Goal: Find contact information: Find contact information

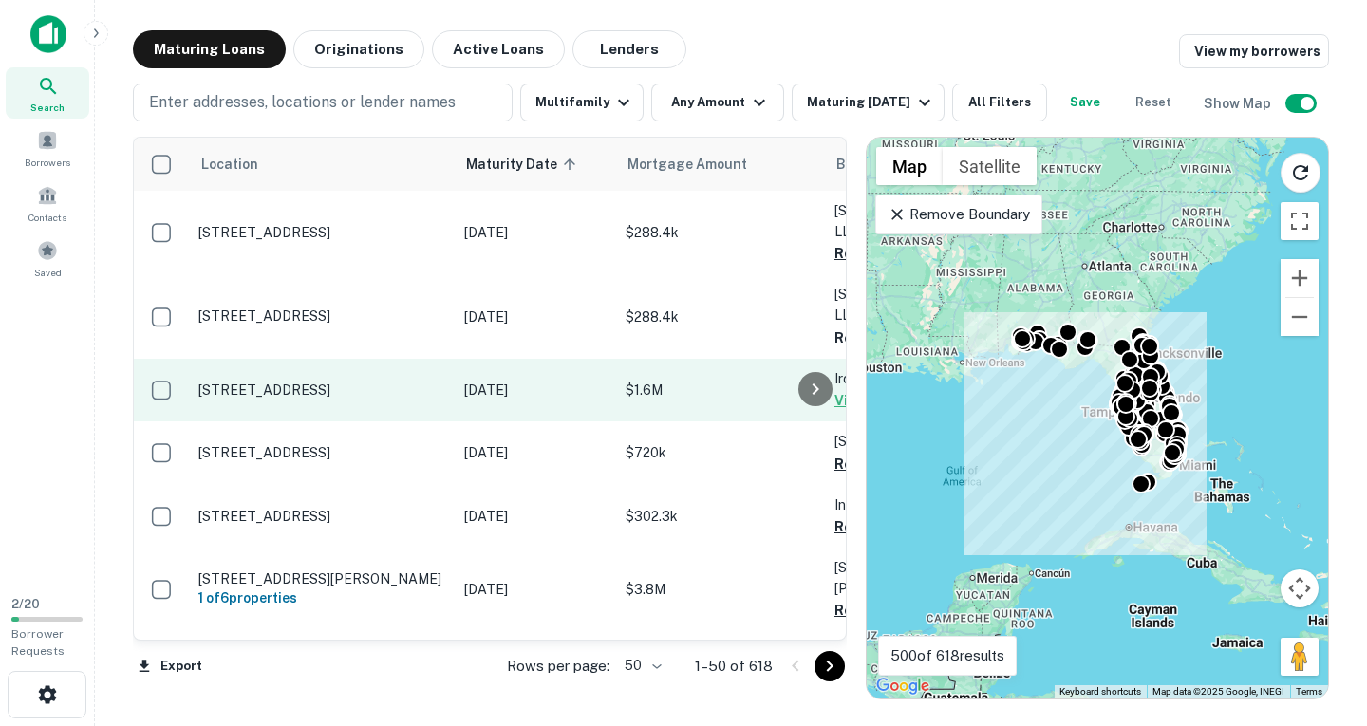
click at [253, 382] on p "[STREET_ADDRESS]" at bounding box center [321, 390] width 247 height 17
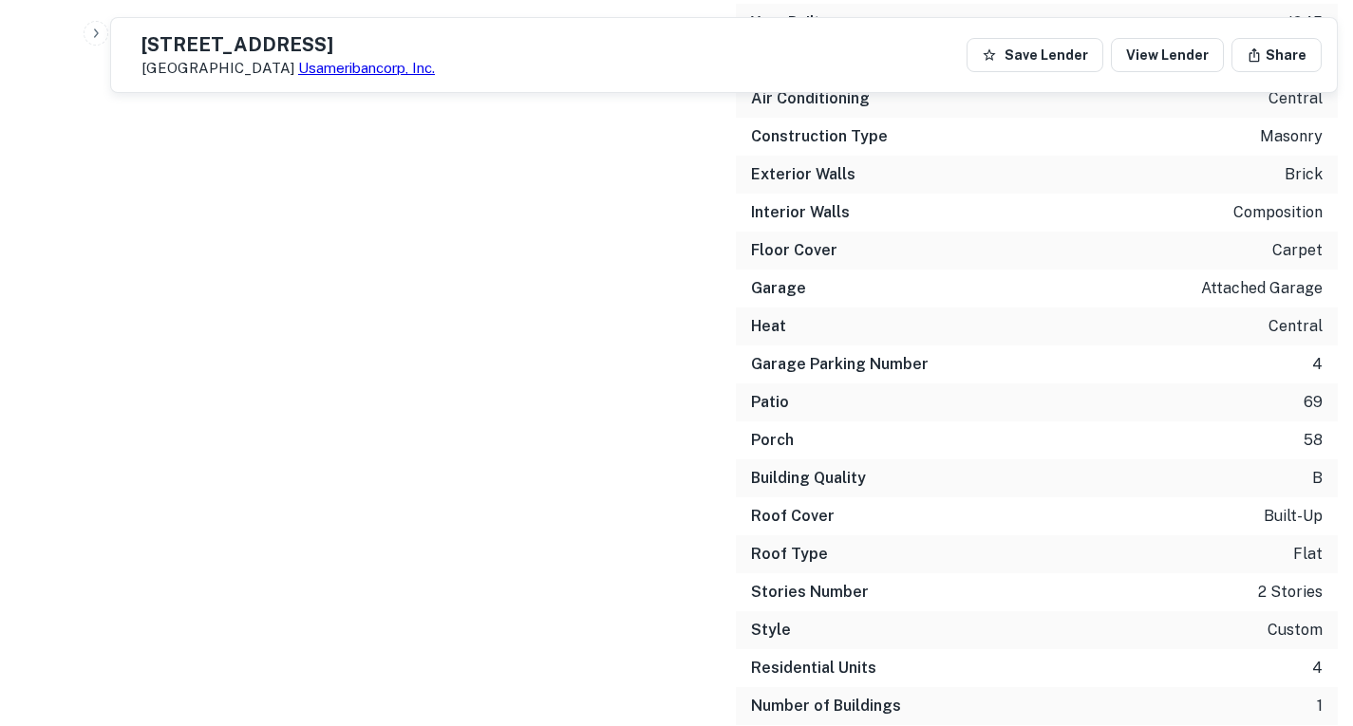
scroll to position [3391, 0]
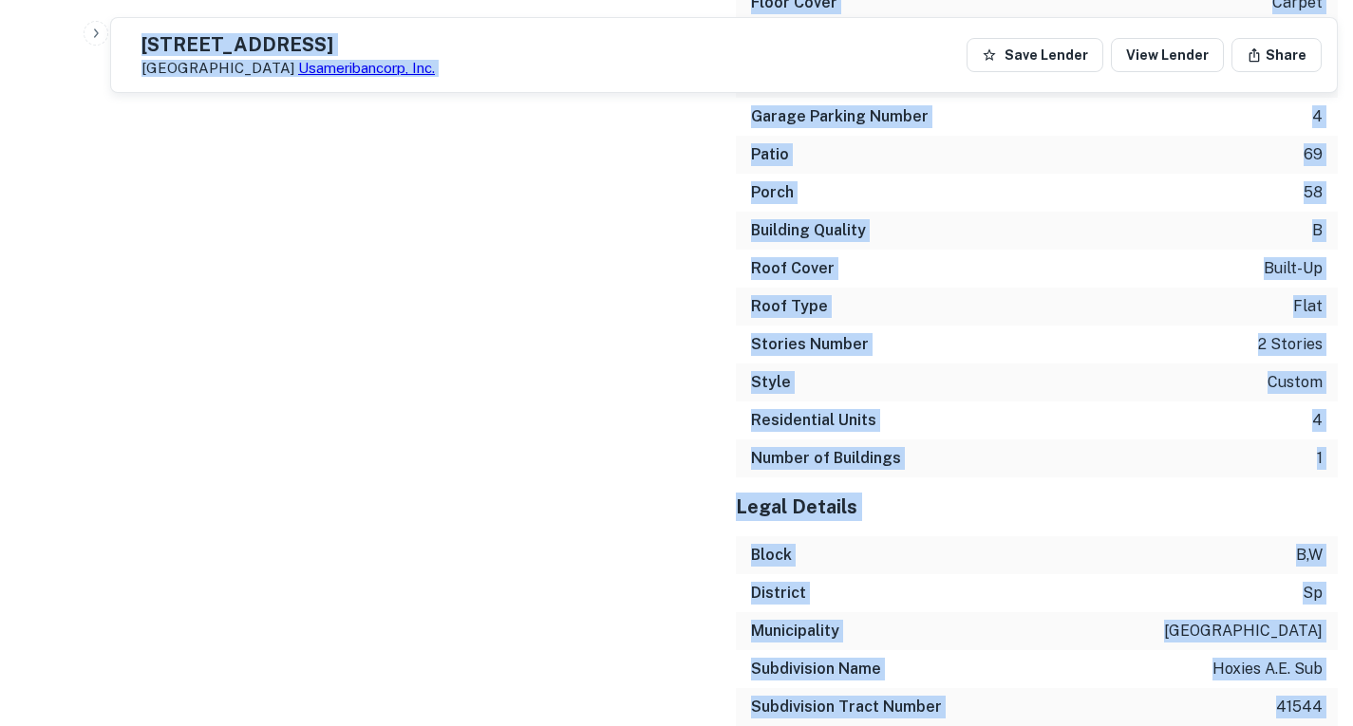
drag, startPoint x: 213, startPoint y: 116, endPoint x: 1258, endPoint y: 597, distance: 1150.7
copy body "673 36LO IPS D Sitam Consectetu, AD 65470 Elitseddoeiusm, Tem. Inci Utlabo Etdo…"
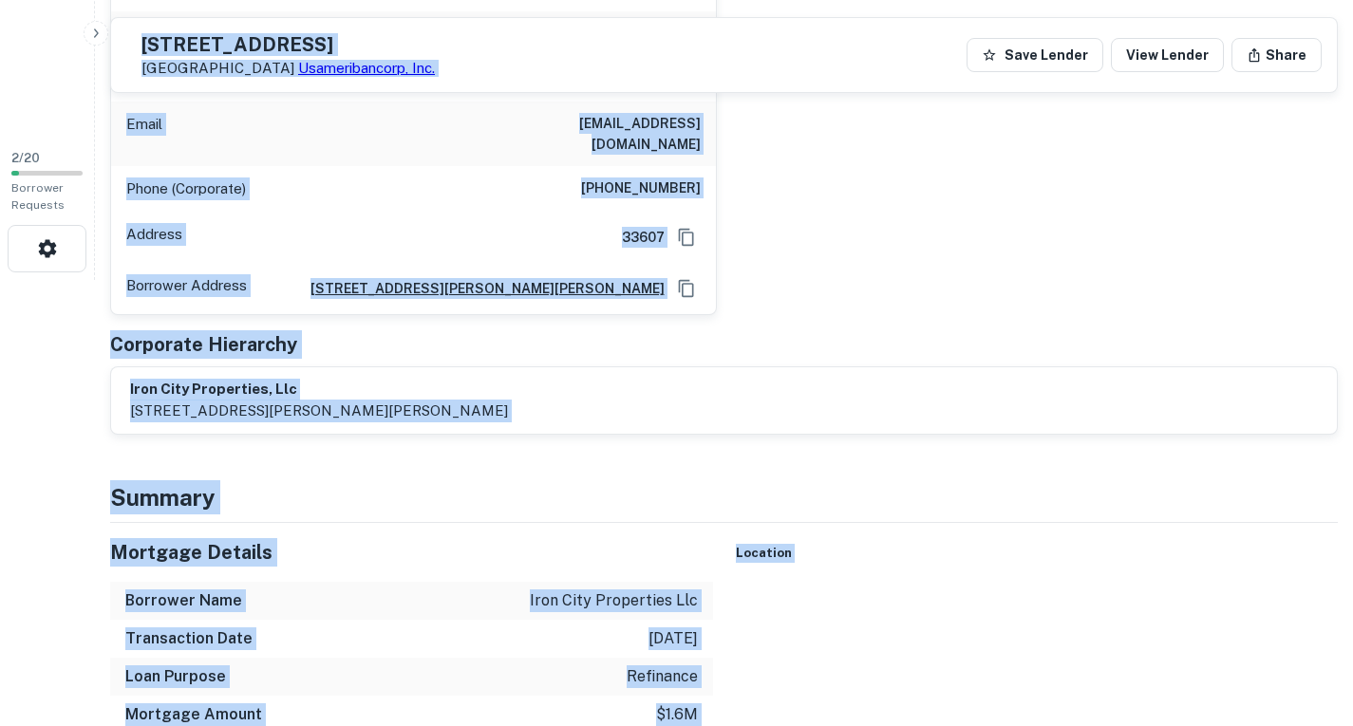
scroll to position [0, 0]
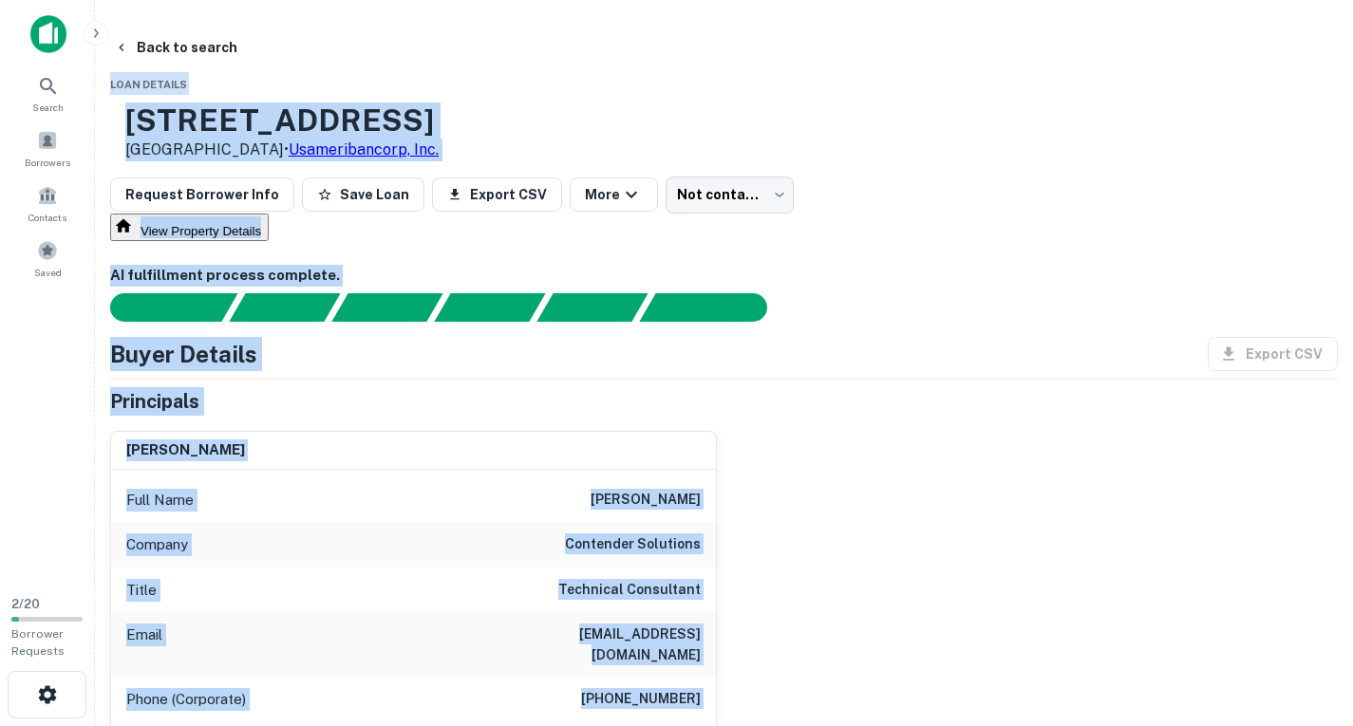
click at [1013, 185] on div "Request Borrower Info Save Loan Export CSV More Not contacted **** ​" at bounding box center [723, 195] width 1227 height 36
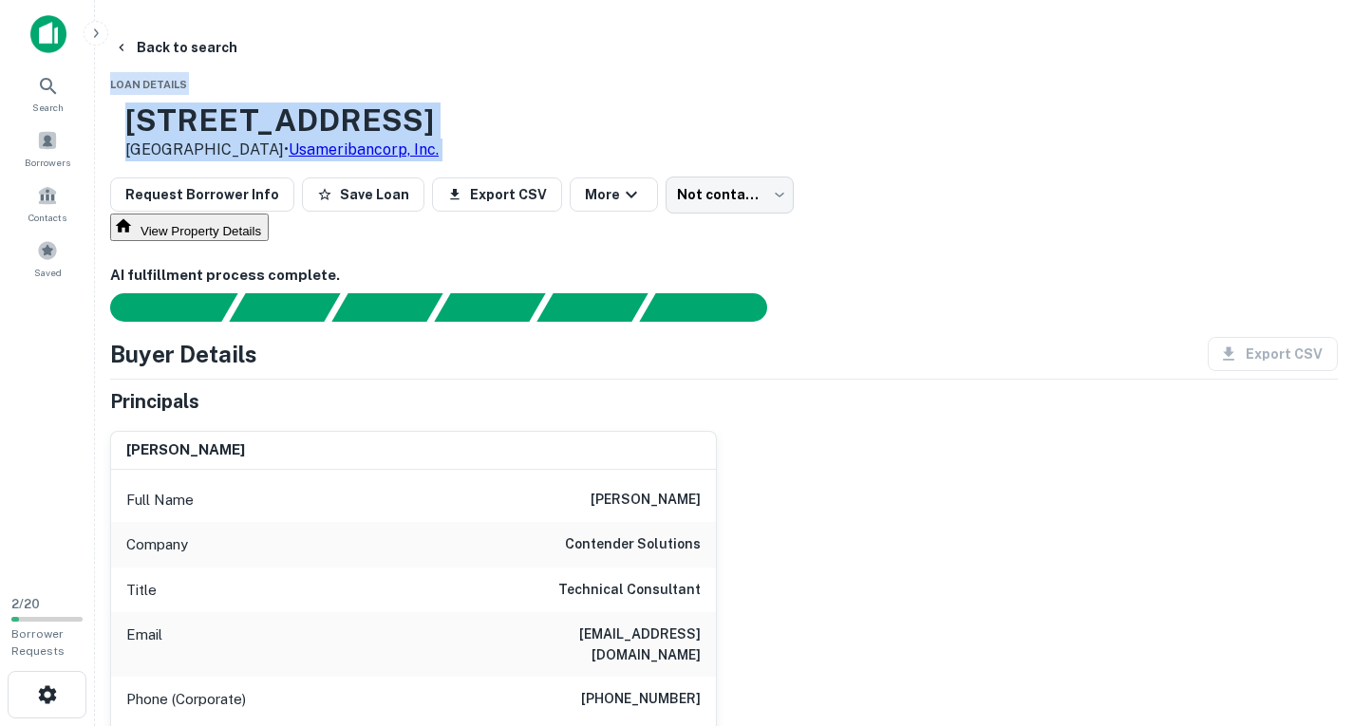
click at [1014, 186] on div "Request Borrower Info Save Loan Export CSV More Not contacted **** ​" at bounding box center [723, 195] width 1227 height 36
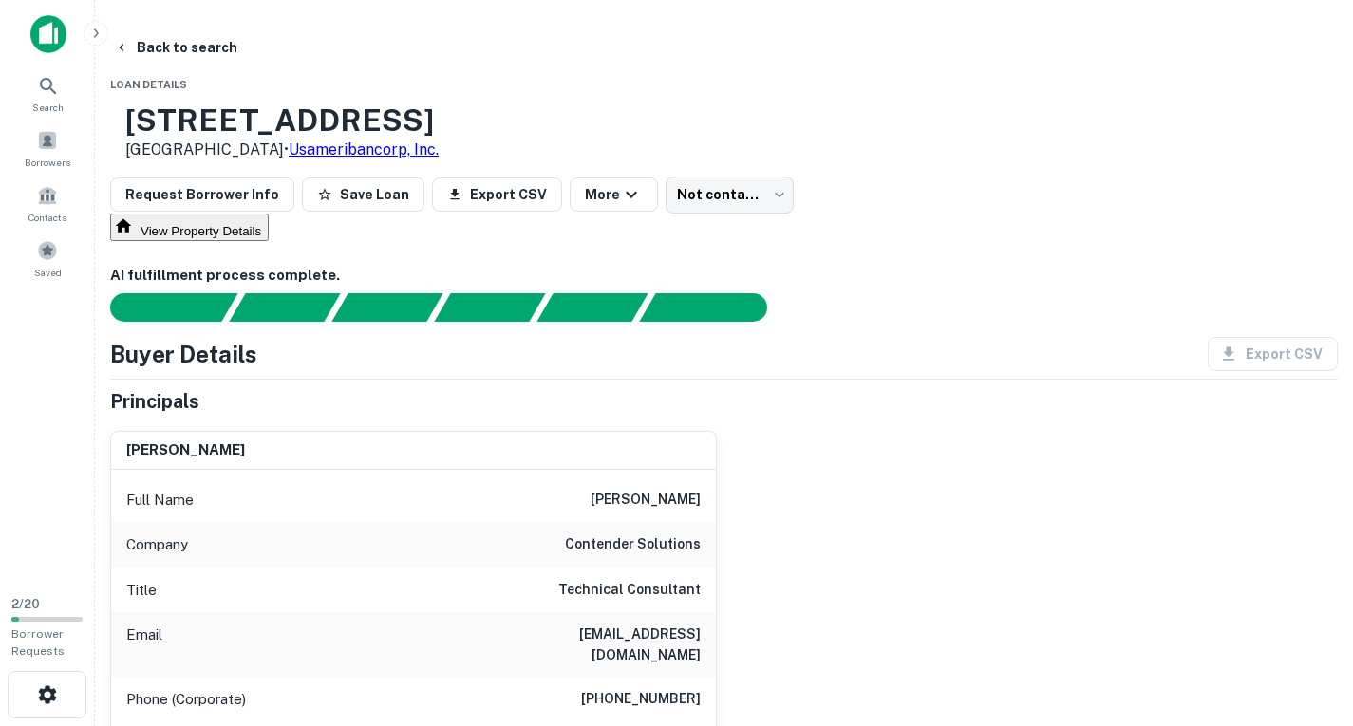
click at [1014, 186] on div "Request Borrower Info Save Loan Export CSV More Not contacted **** ​" at bounding box center [723, 195] width 1227 height 36
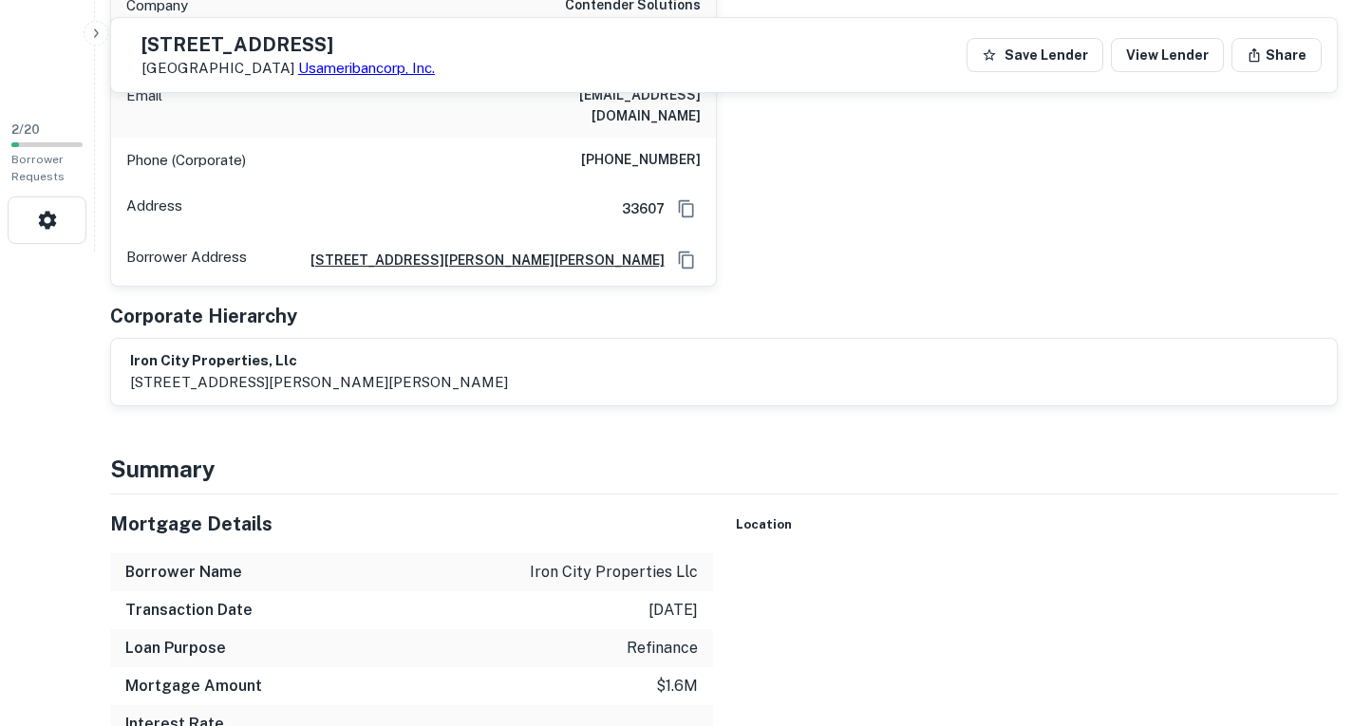
scroll to position [380, 0]
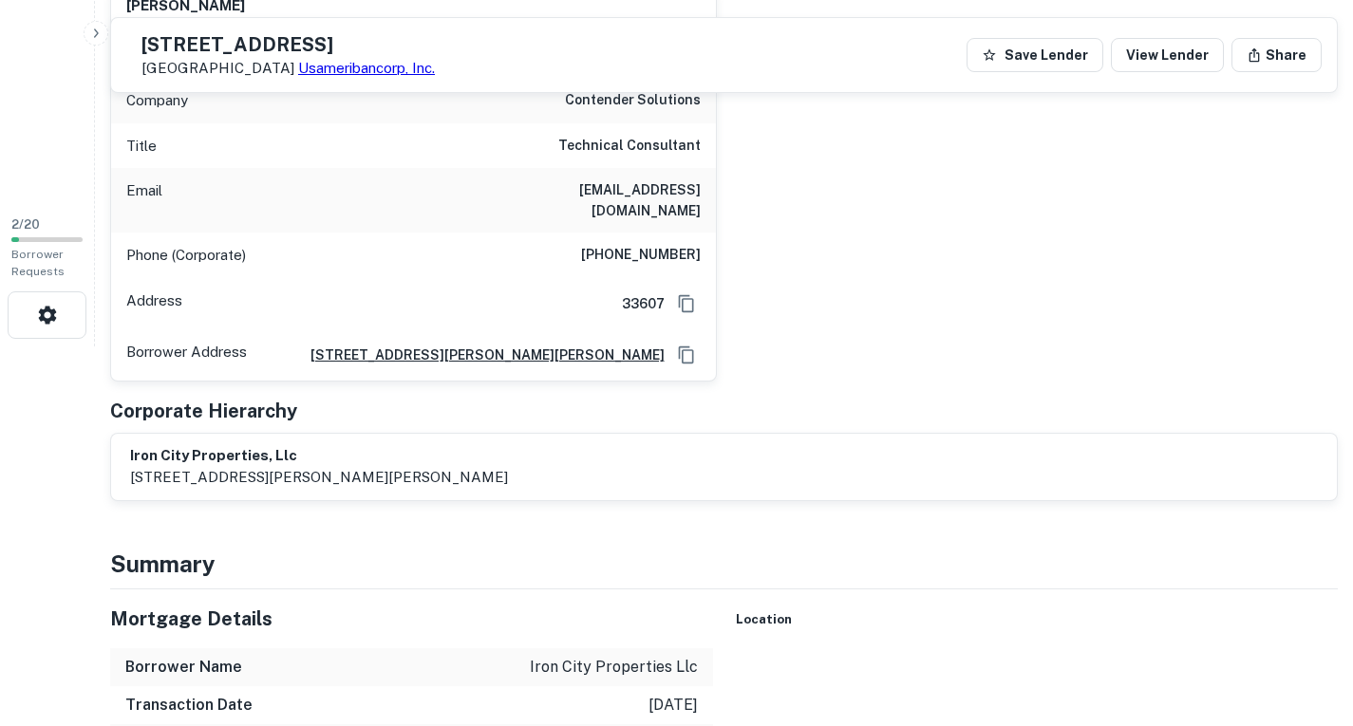
drag, startPoint x: 495, startPoint y: 207, endPoint x: 719, endPoint y: 219, distance: 224.4
click at [719, 219] on div "[PERSON_NAME] Full Name [PERSON_NAME] Company contender solutions Title Technic…" at bounding box center [716, 177] width 1243 height 410
click at [1007, 50] on button "Save Lender" at bounding box center [1034, 55] width 137 height 34
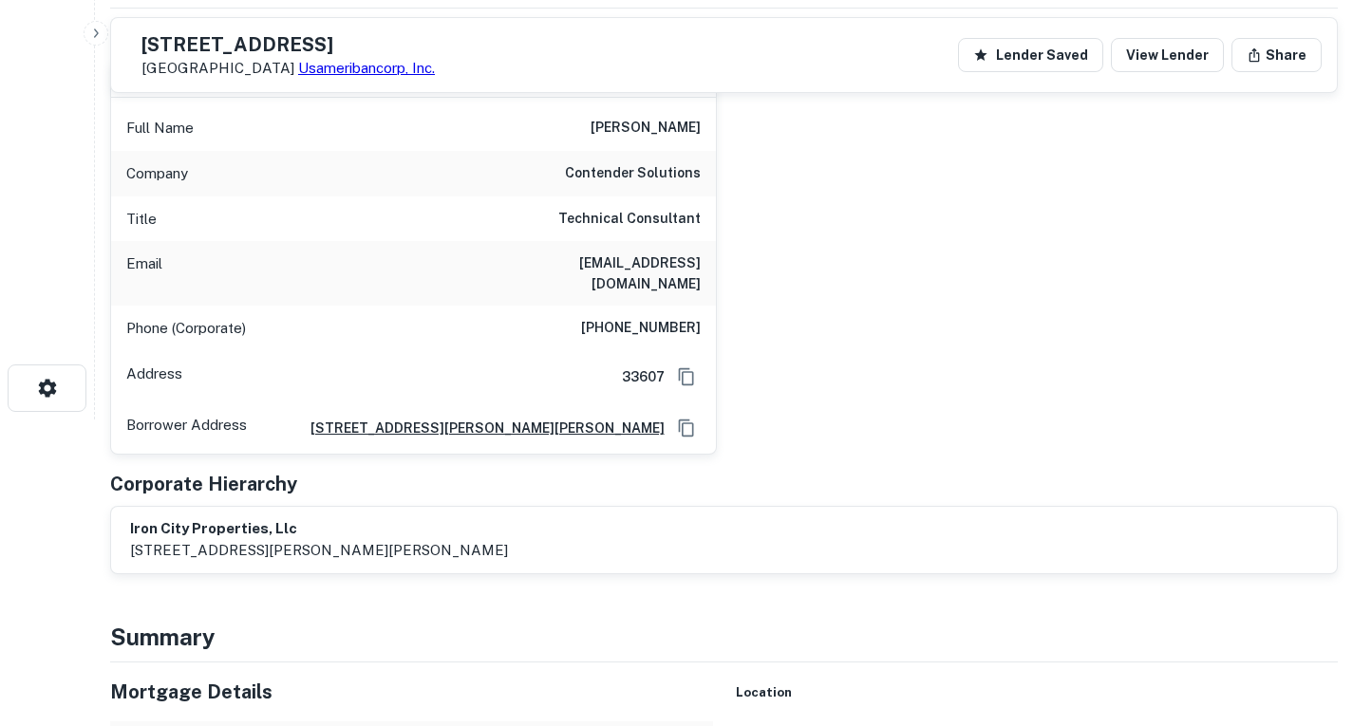
scroll to position [285, 0]
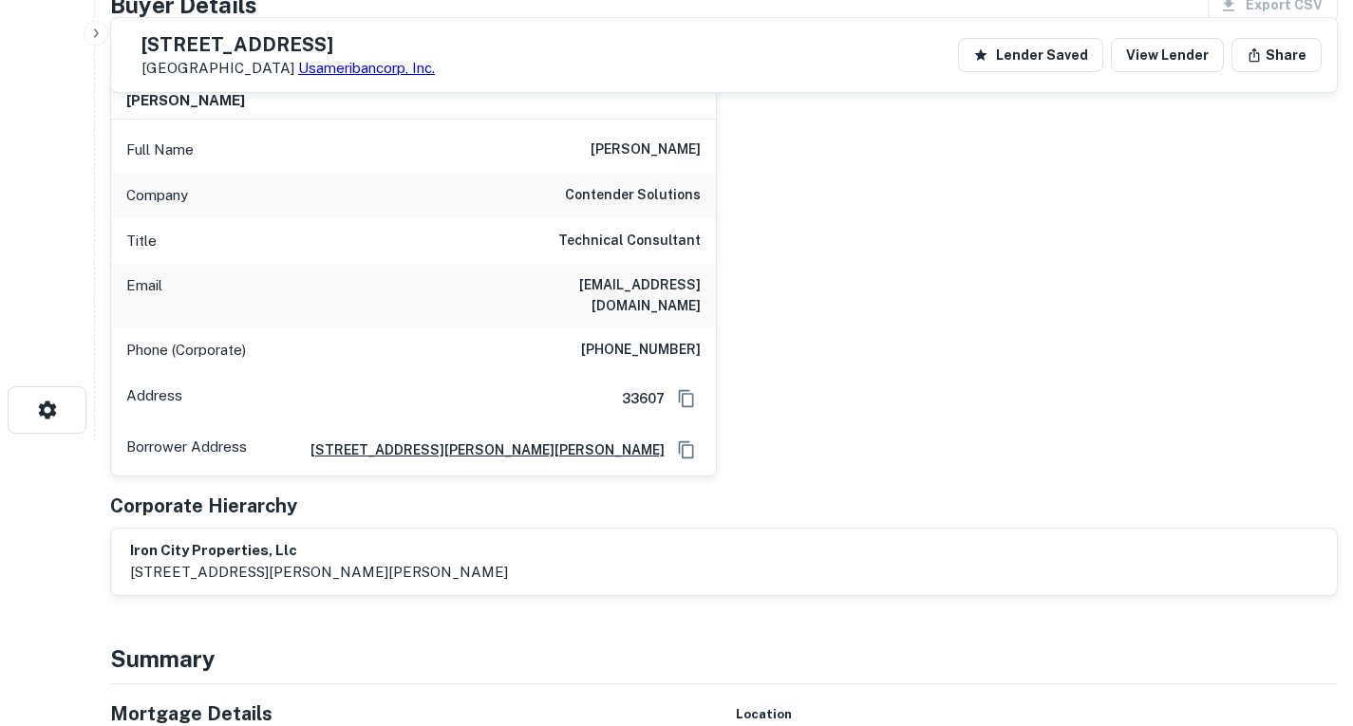
drag, startPoint x: 512, startPoint y: 300, endPoint x: 263, endPoint y: 363, distance: 256.5
click at [246, 362] on p "Phone (Corporate)" at bounding box center [186, 350] width 120 height 23
drag, startPoint x: 704, startPoint y: 311, endPoint x: 486, endPoint y: 310, distance: 218.3
click at [486, 310] on div "Email [EMAIL_ADDRESS][DOMAIN_NAME]" at bounding box center [413, 295] width 605 height 65
copy h6 "[EMAIL_ADDRESS][DOMAIN_NAME]"
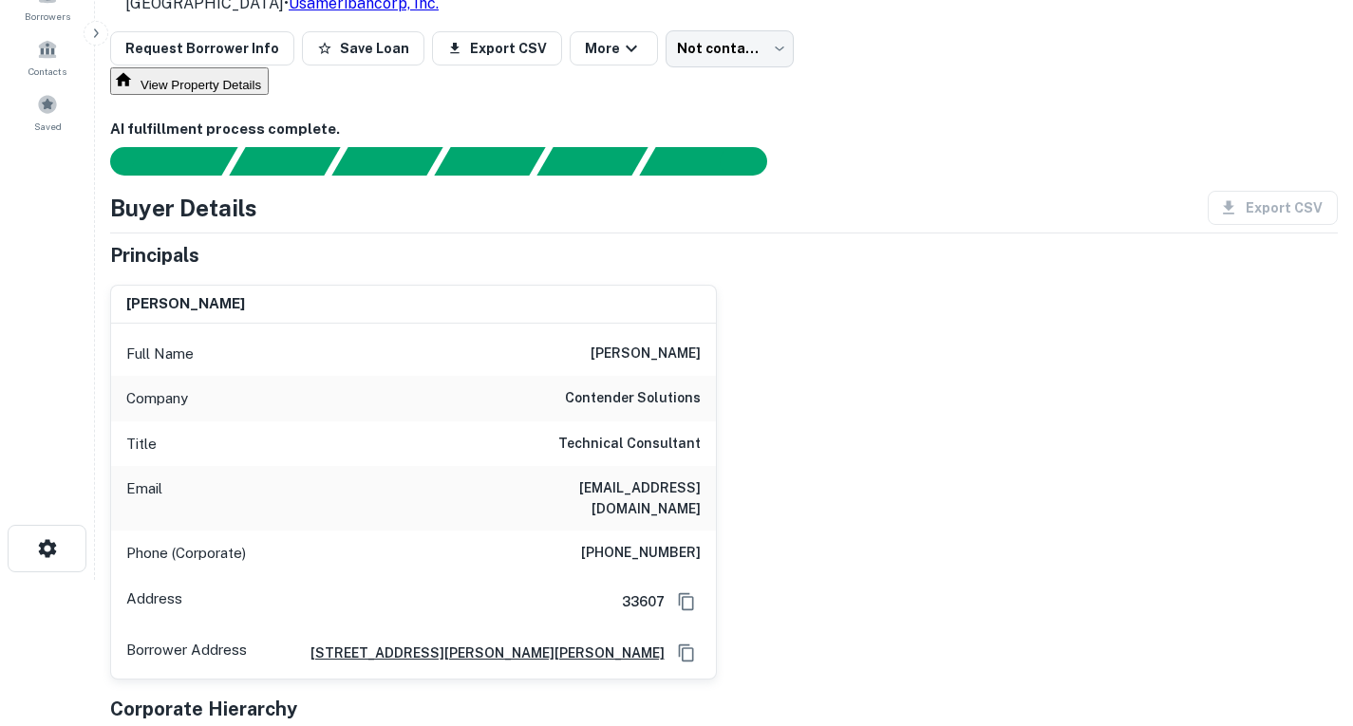
scroll to position [0, 0]
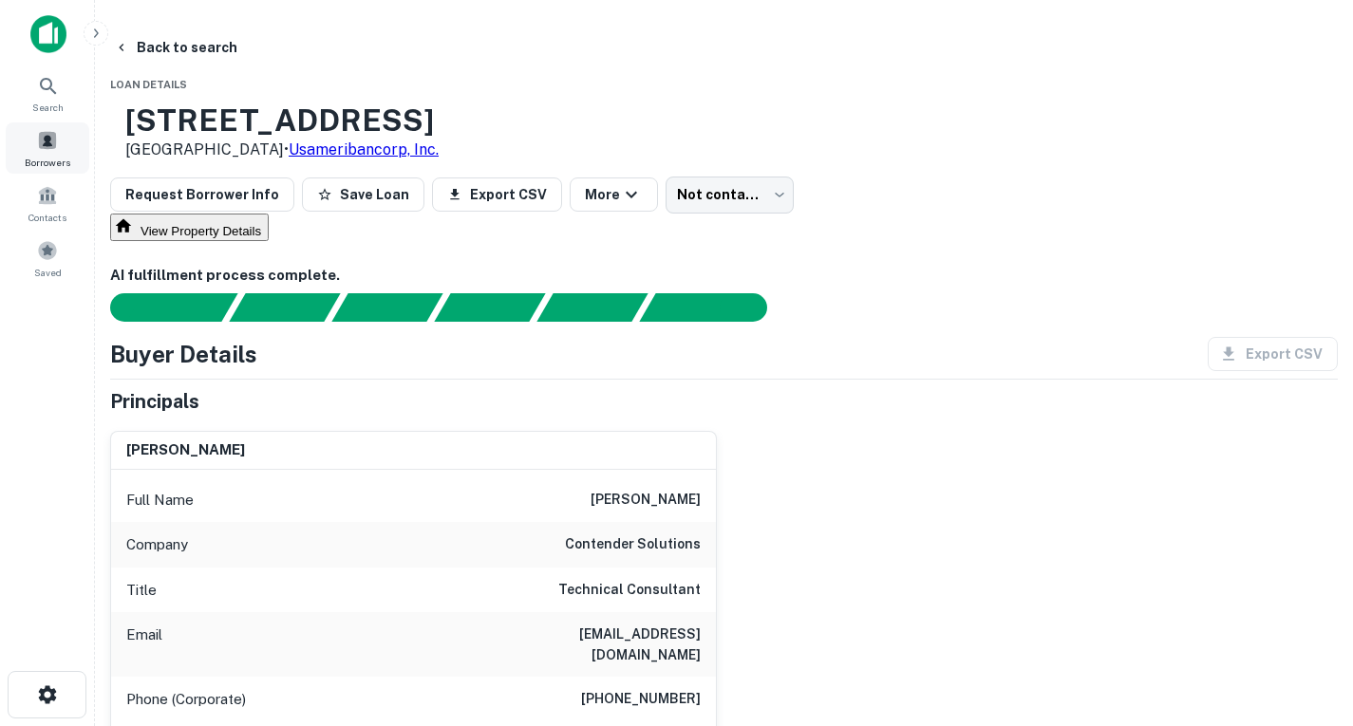
click at [38, 133] on span at bounding box center [47, 140] width 21 height 21
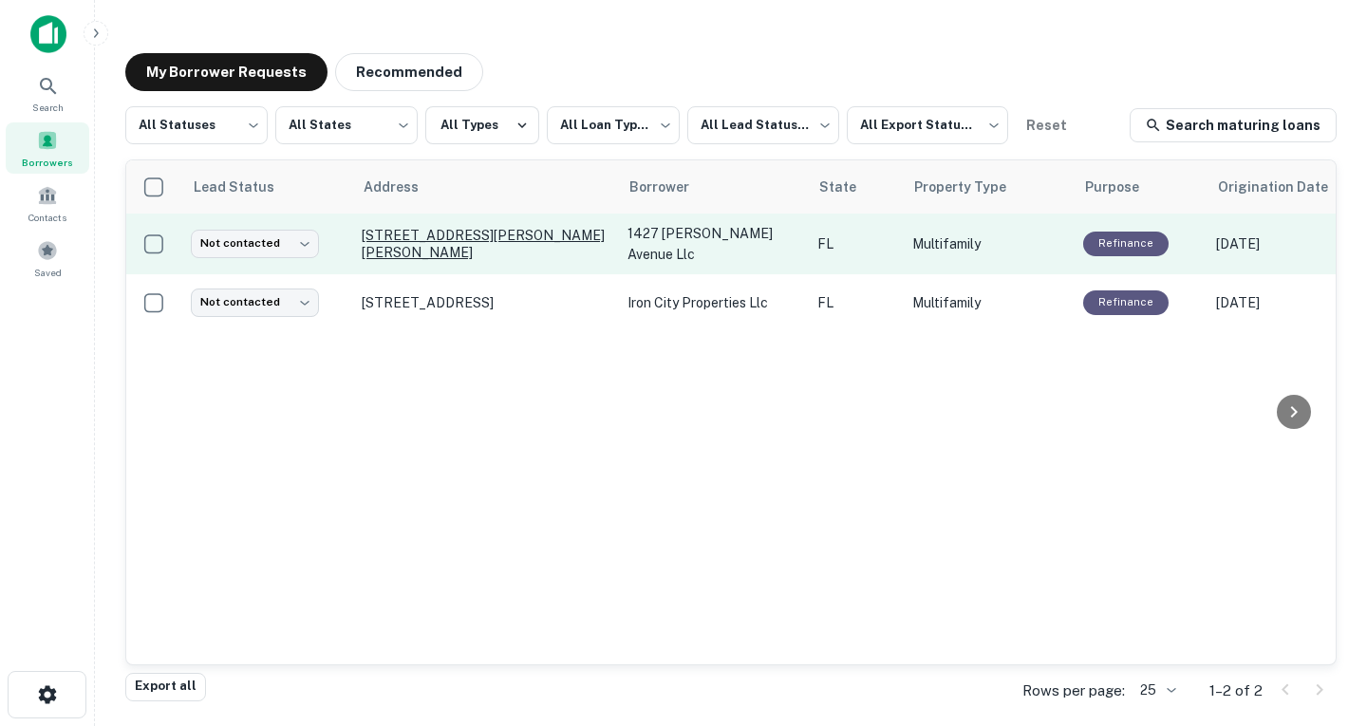
click at [413, 239] on p "1915 Braman Ave Fort Myers, FL 33901" at bounding box center [485, 244] width 247 height 34
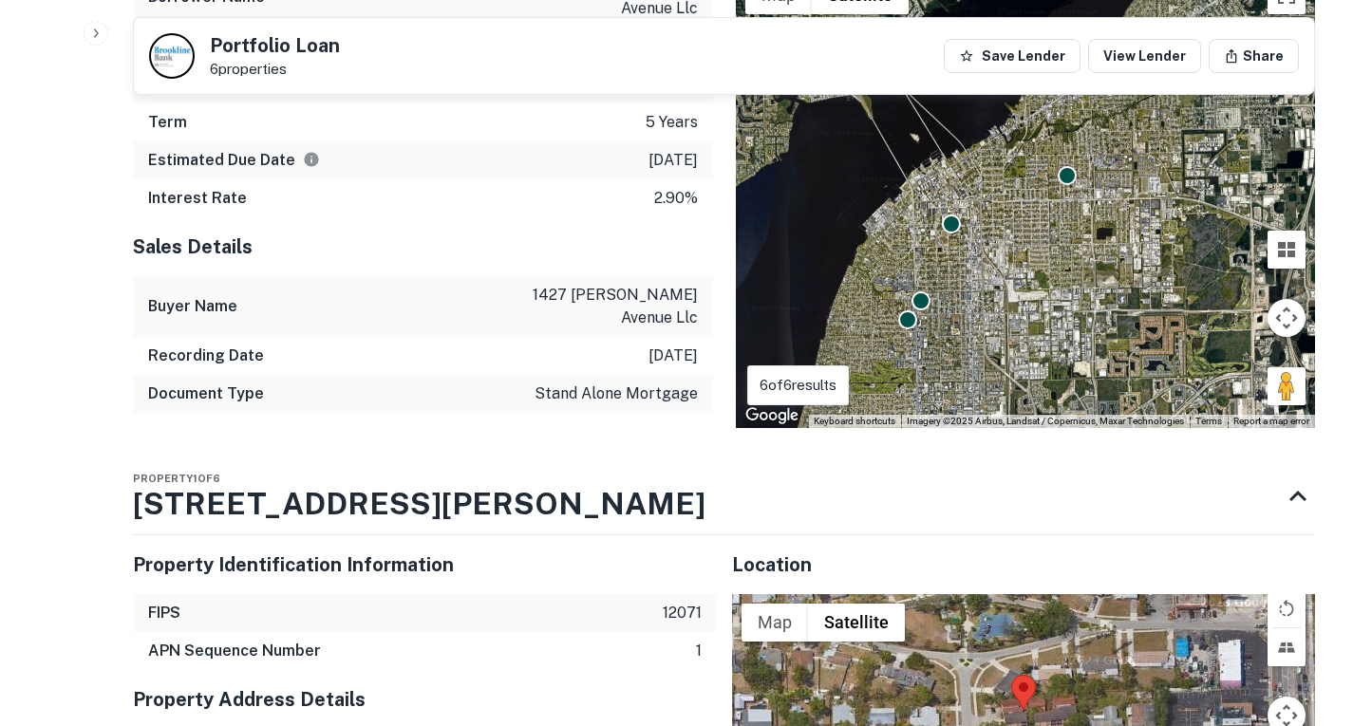
scroll to position [2278, 0]
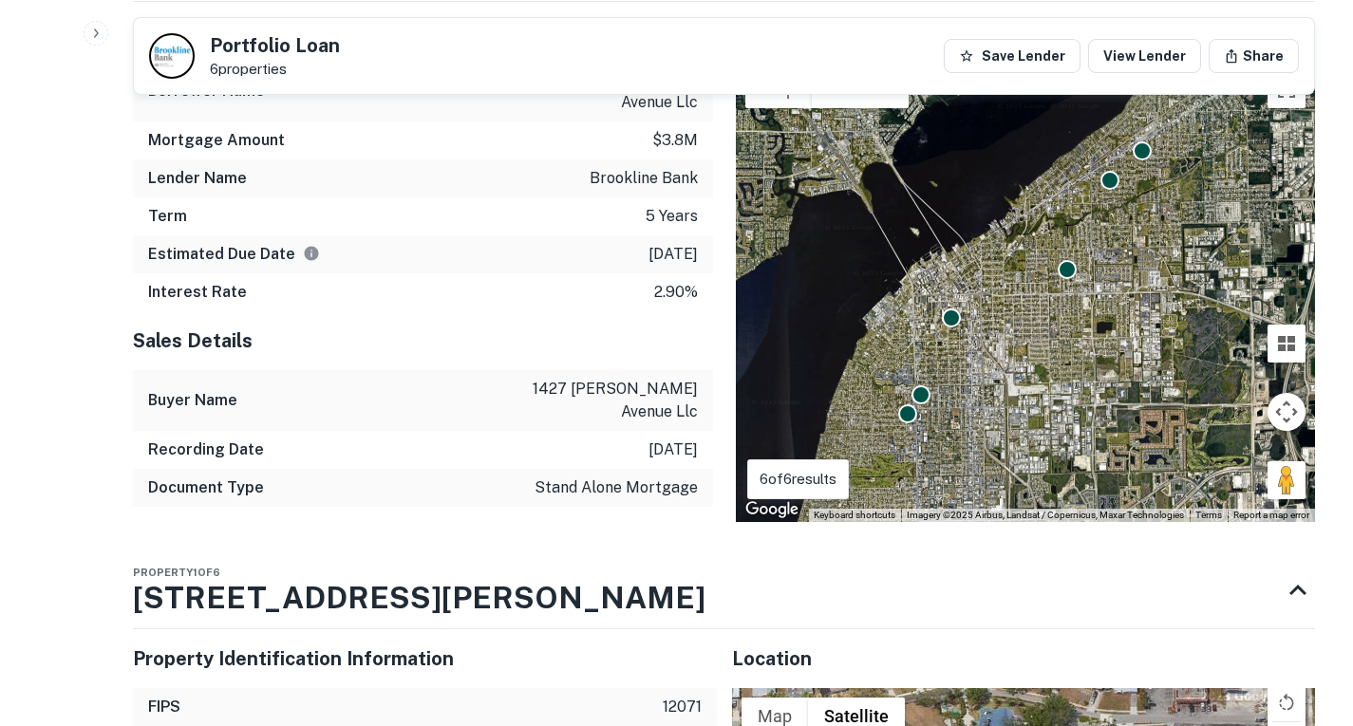
drag, startPoint x: 142, startPoint y: 511, endPoint x: 32, endPoint y: 548, distance: 116.2
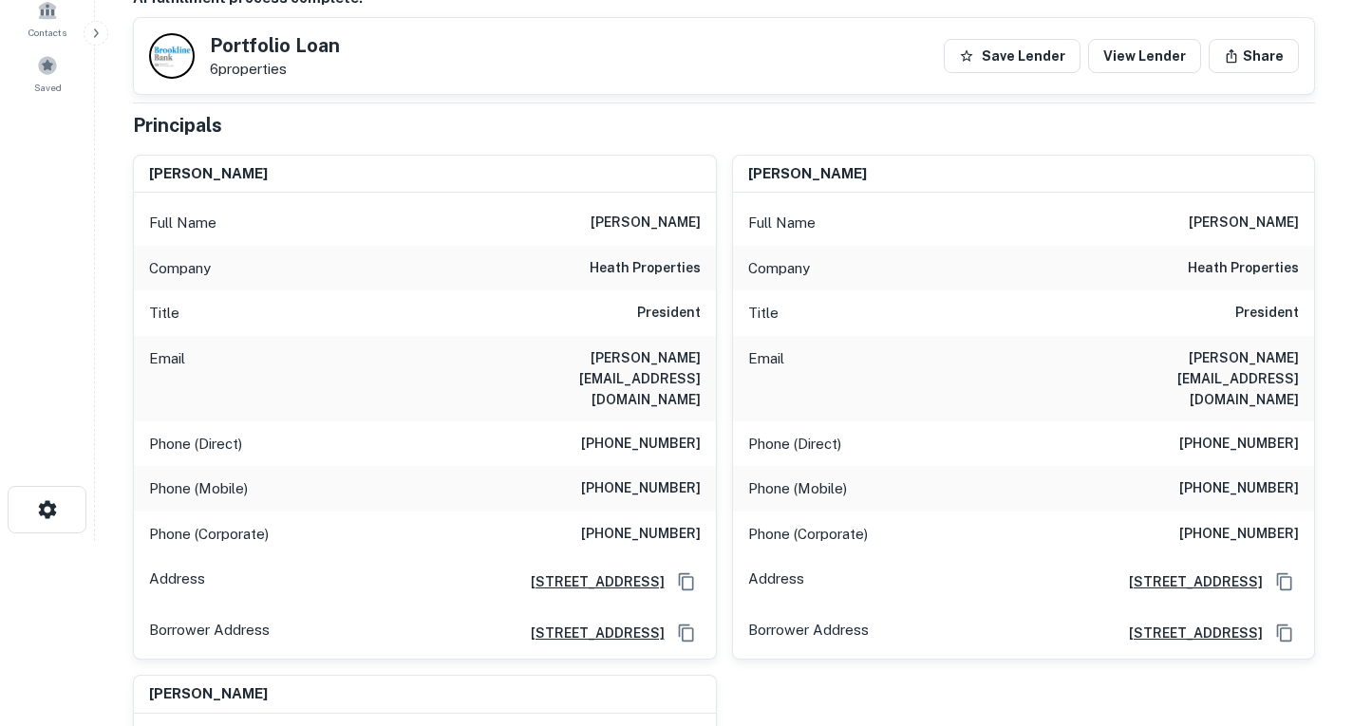
scroll to position [0, 0]
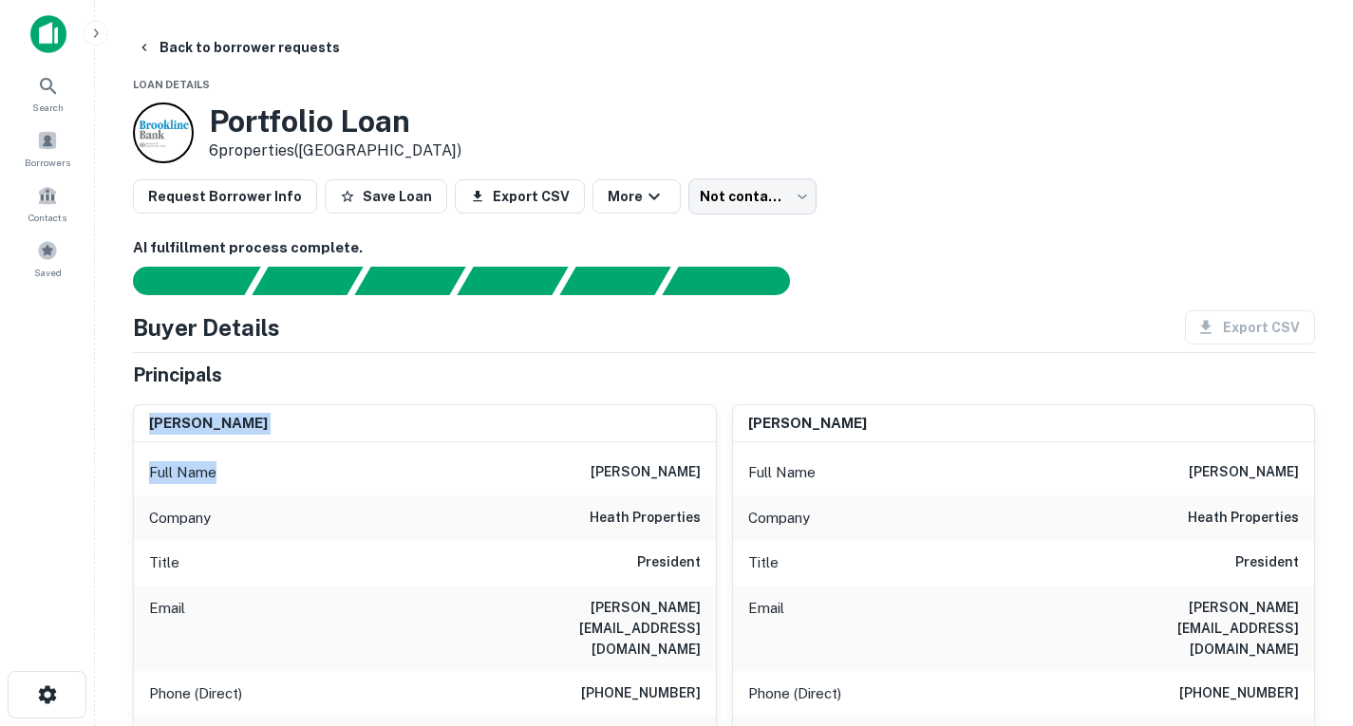
drag, startPoint x: 149, startPoint y: 412, endPoint x: 295, endPoint y: 442, distance: 149.3
click at [295, 442] on div "paul g. roiff Full Name paul g. roiff Company heath properties Title President …" at bounding box center [425, 657] width 582 height 504
click at [442, 370] on div "Principals" at bounding box center [724, 375] width 1182 height 28
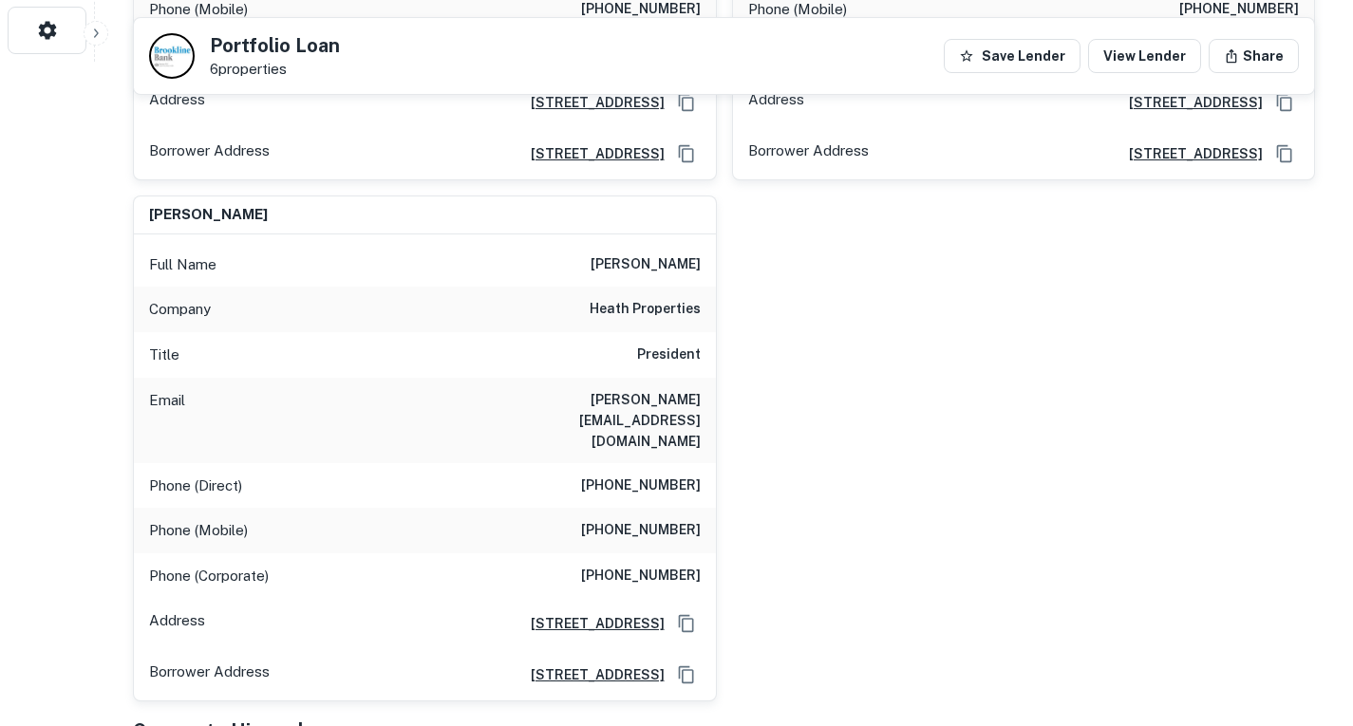
scroll to position [570, 0]
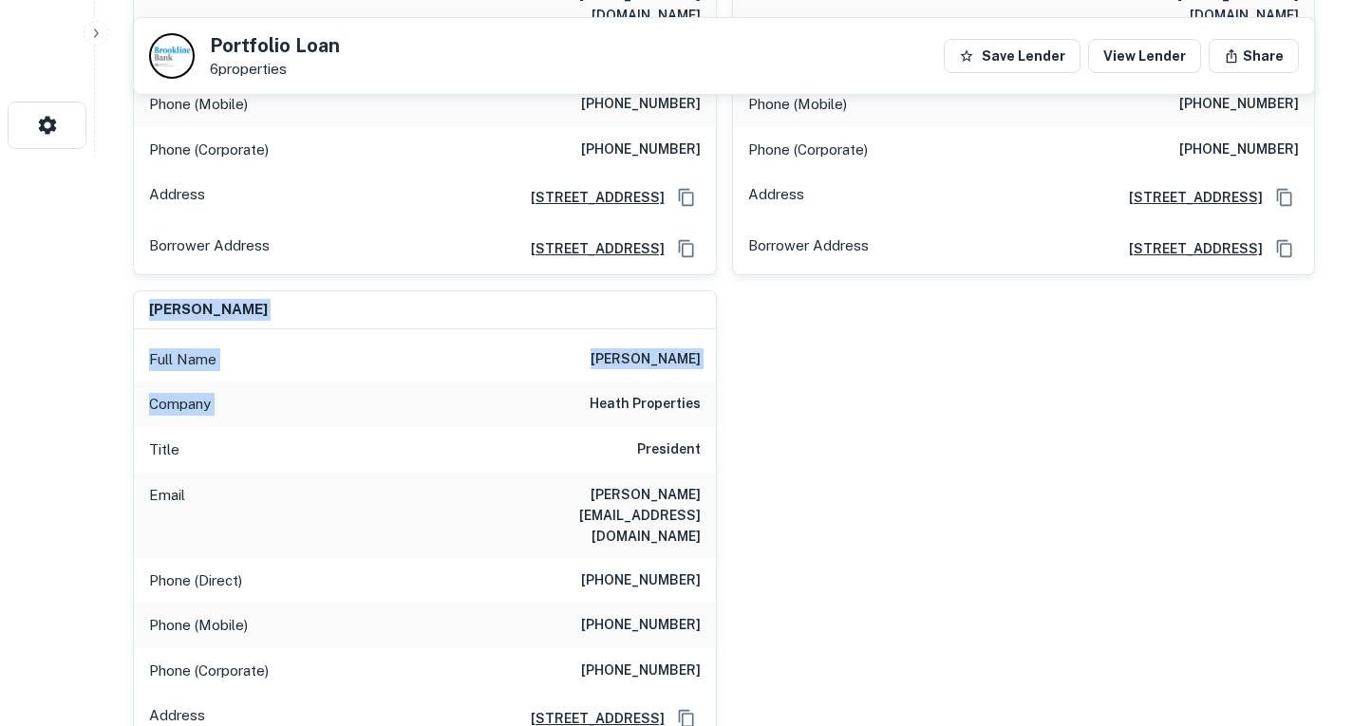
drag, startPoint x: 151, startPoint y: 262, endPoint x: 416, endPoint y: 370, distance: 286.1
click at [420, 365] on div "paul g. roiff Full Name paul g. roiff Company heath properties Title President …" at bounding box center [425, 543] width 582 height 504
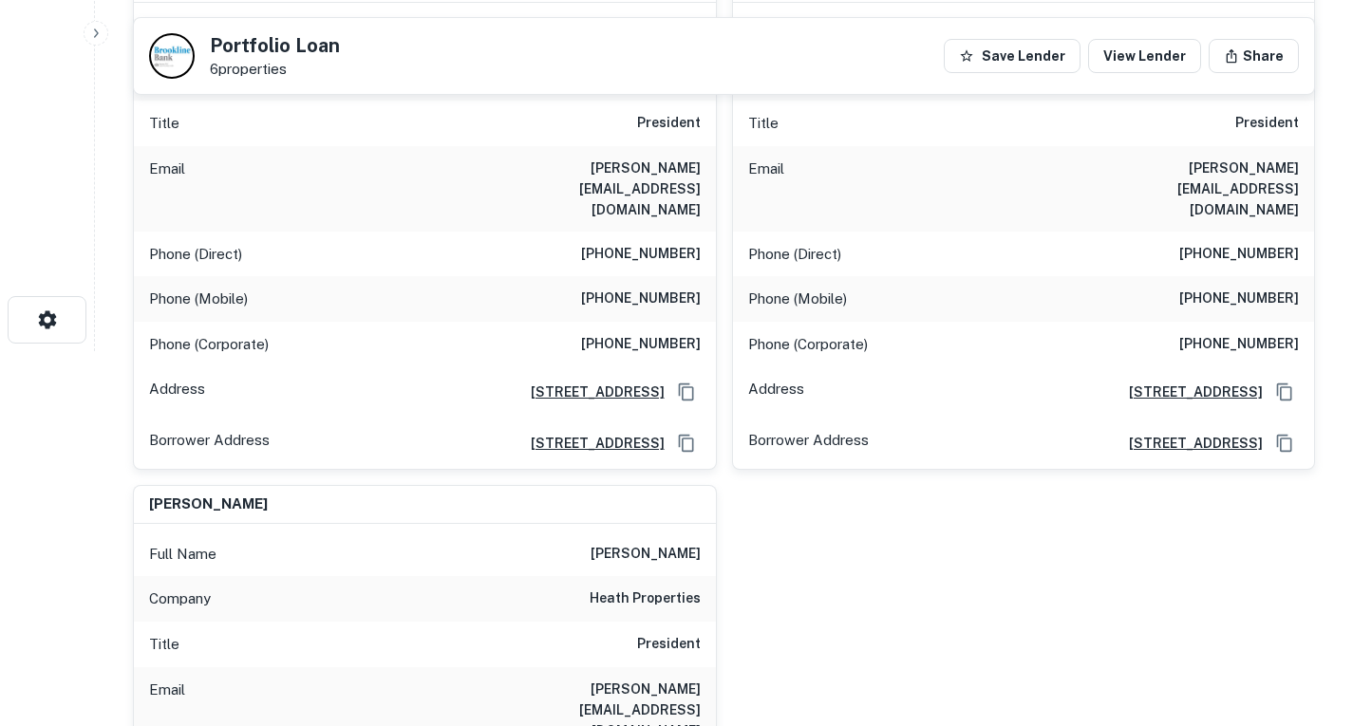
scroll to position [380, 0]
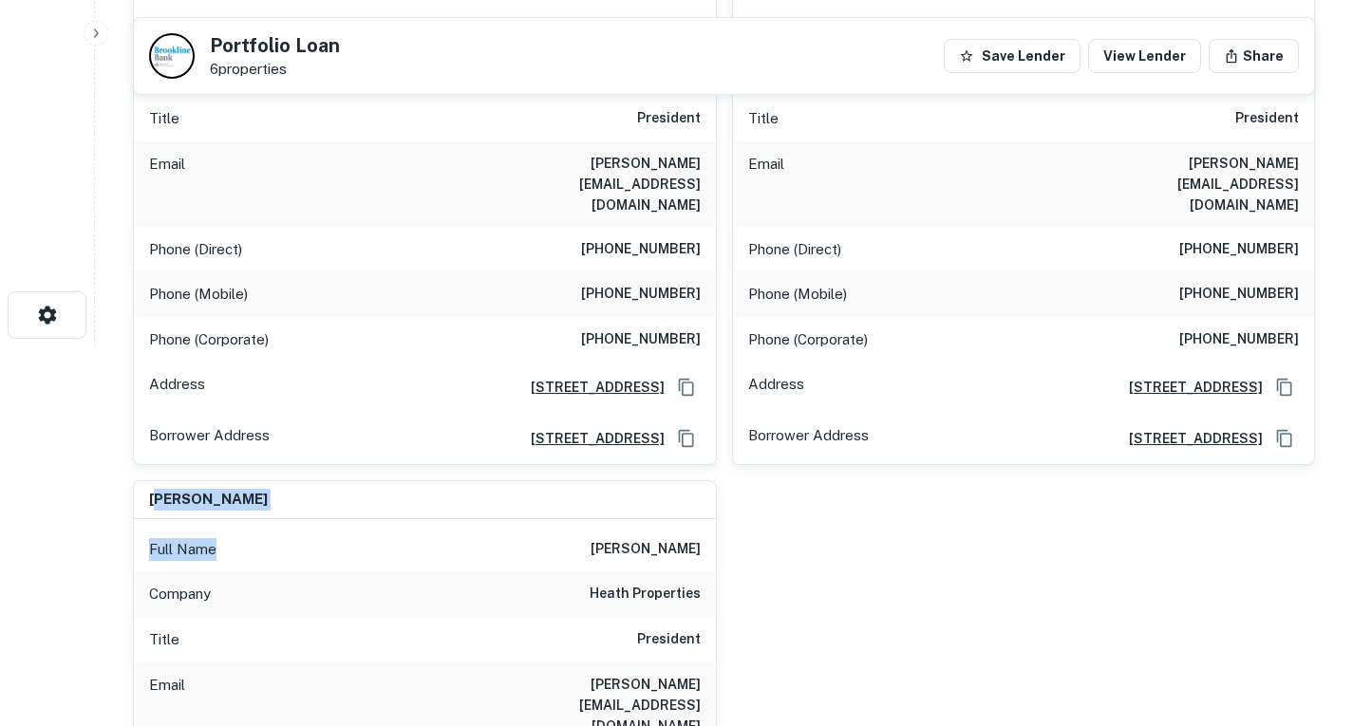
drag, startPoint x: 154, startPoint y: 456, endPoint x: 339, endPoint y: 511, distance: 193.1
click at [332, 512] on div "paul g. roiff Full Name paul g. roiff Company heath properties Title President …" at bounding box center [425, 733] width 582 height 504
click at [296, 465] on div "paul g. roiff Full Name paul g. roiff Company heath properties Title President …" at bounding box center [417, 725] width 599 height 521
click at [295, 465] on div "paul g. roiff Full Name paul g. roiff Company heath properties Title President …" at bounding box center [417, 725] width 599 height 521
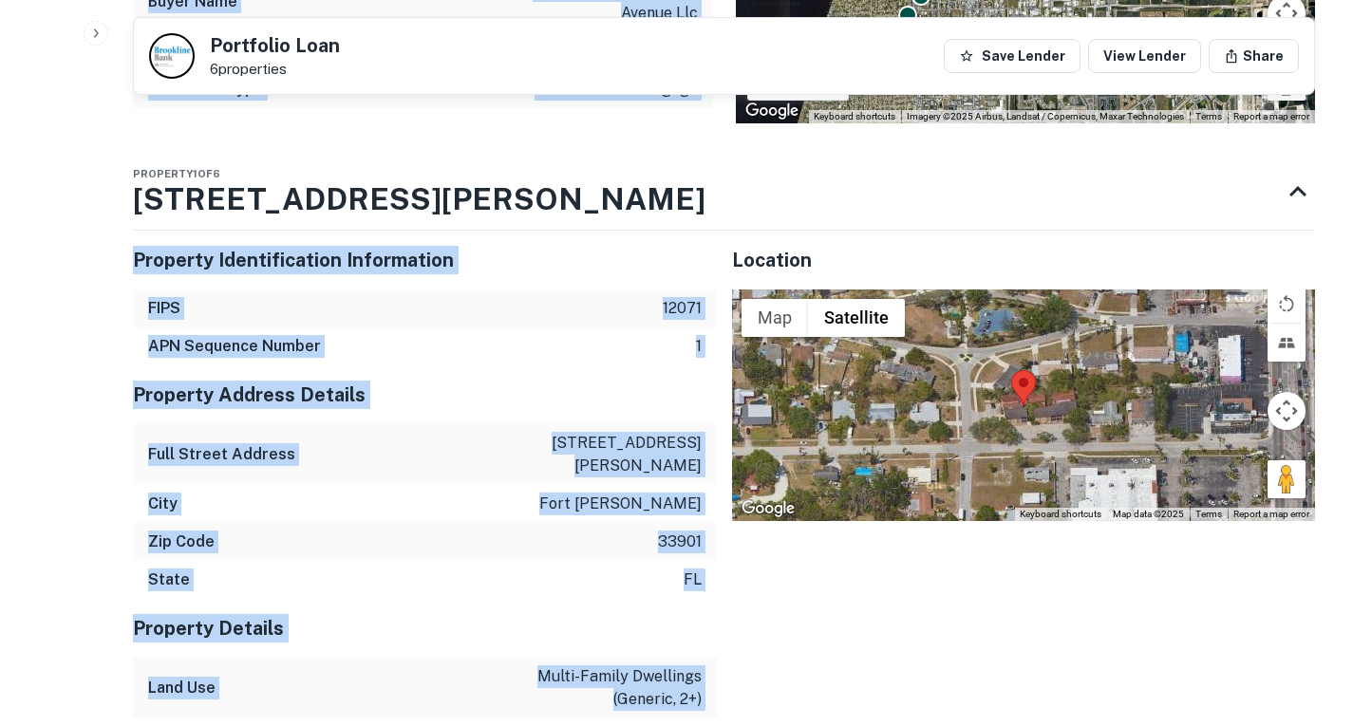
scroll to position [2715, 0]
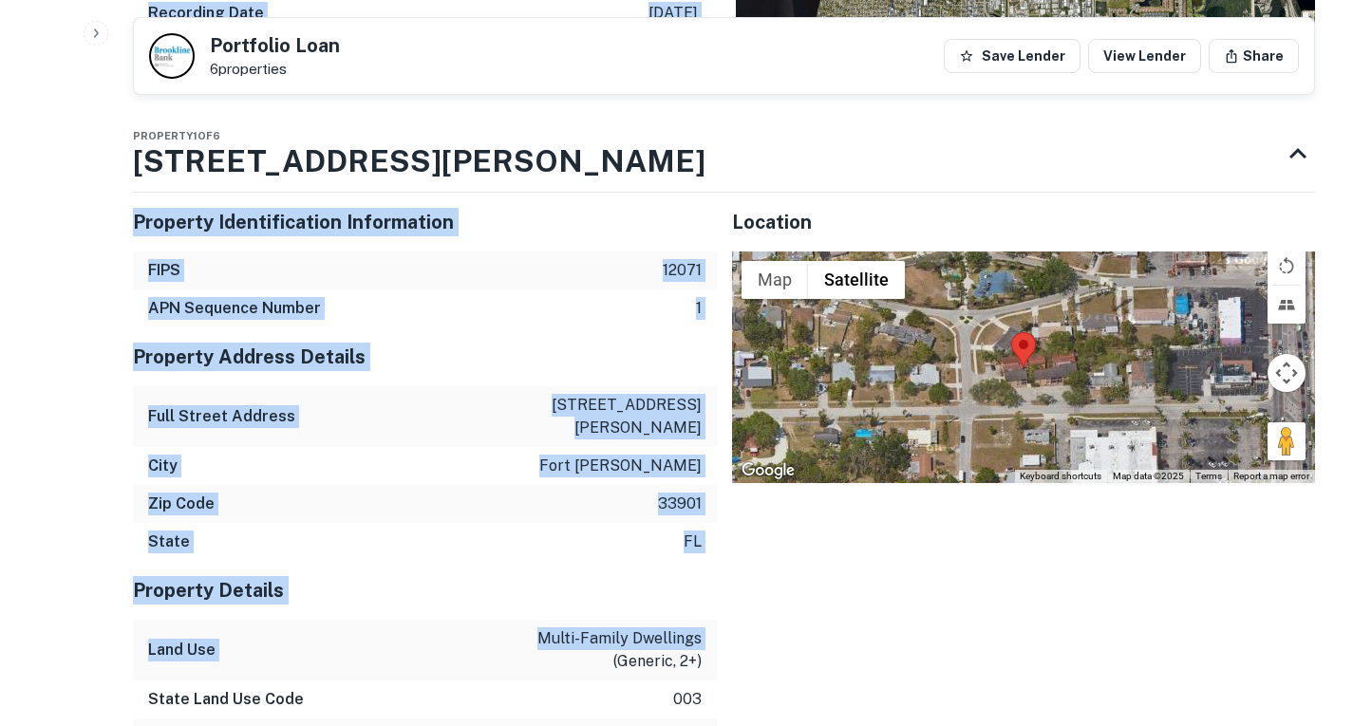
drag, startPoint x: 150, startPoint y: 461, endPoint x: 475, endPoint y: 553, distance: 337.5
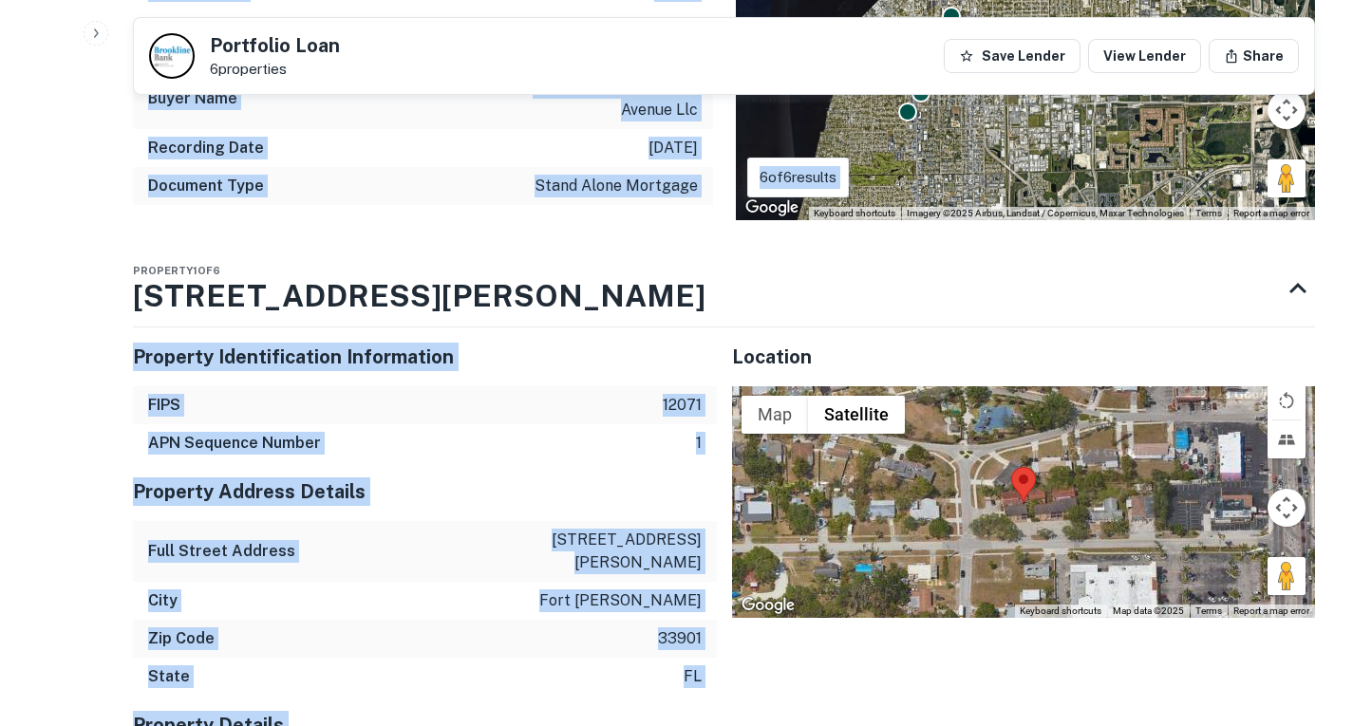
scroll to position [2335, 0]
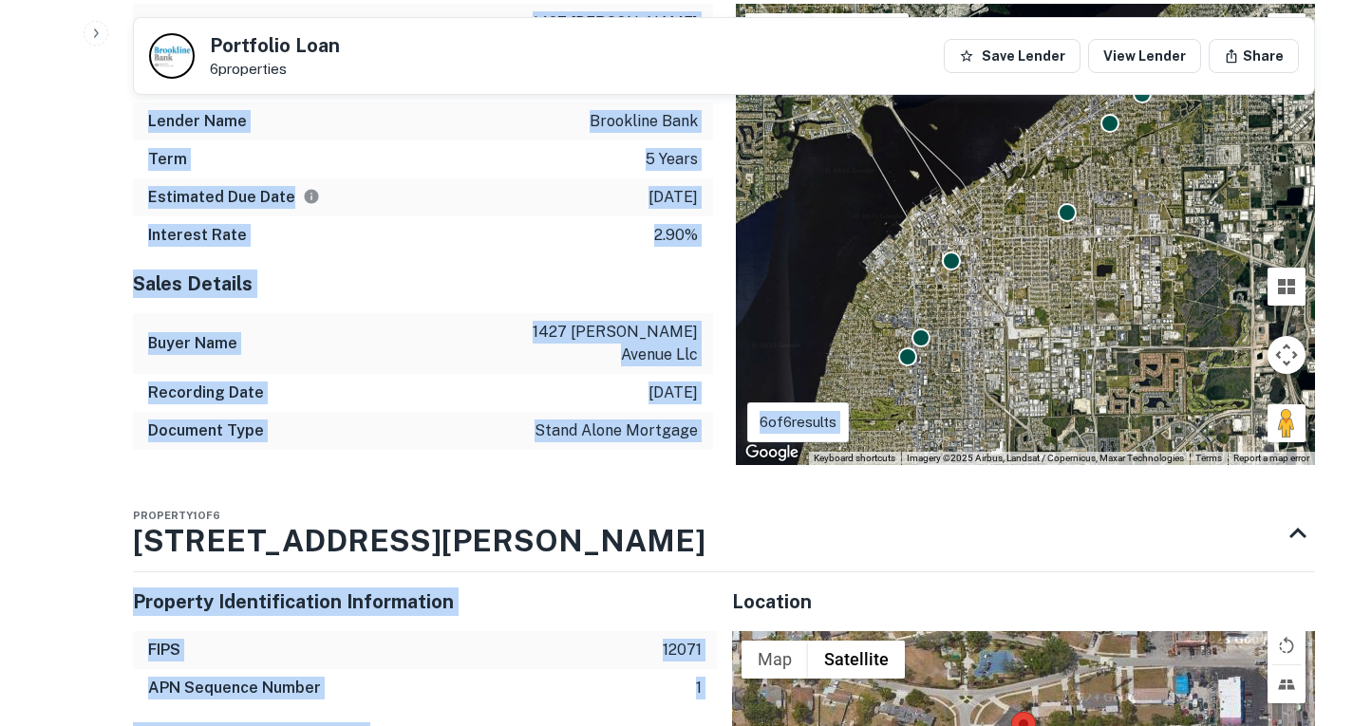
copy div "paul g. roiff Full Name paul g. roiff Company heath properties Title President …"
click at [458, 412] on div "Document Type stand alone mortgage" at bounding box center [423, 431] width 580 height 38
click at [487, 496] on div "Property 1 of 6 1915 Braman Ave" at bounding box center [707, 534] width 1148 height 76
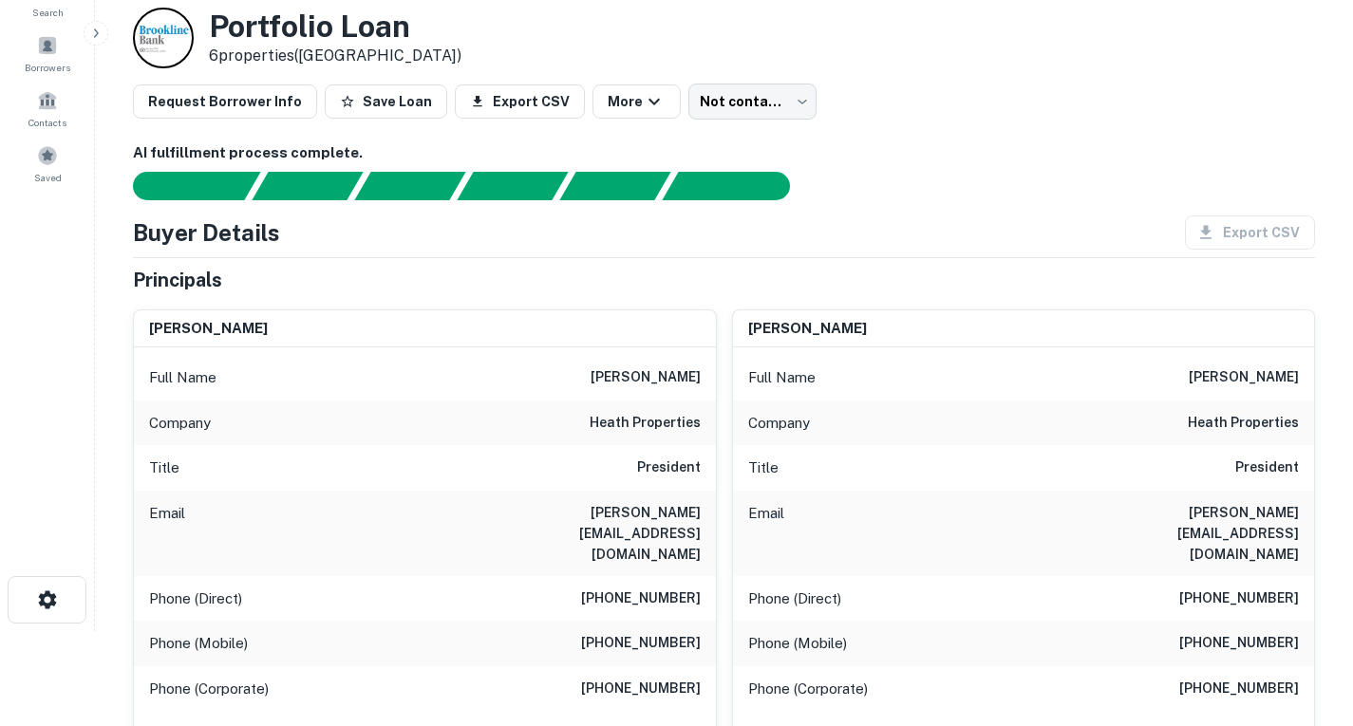
scroll to position [190, 0]
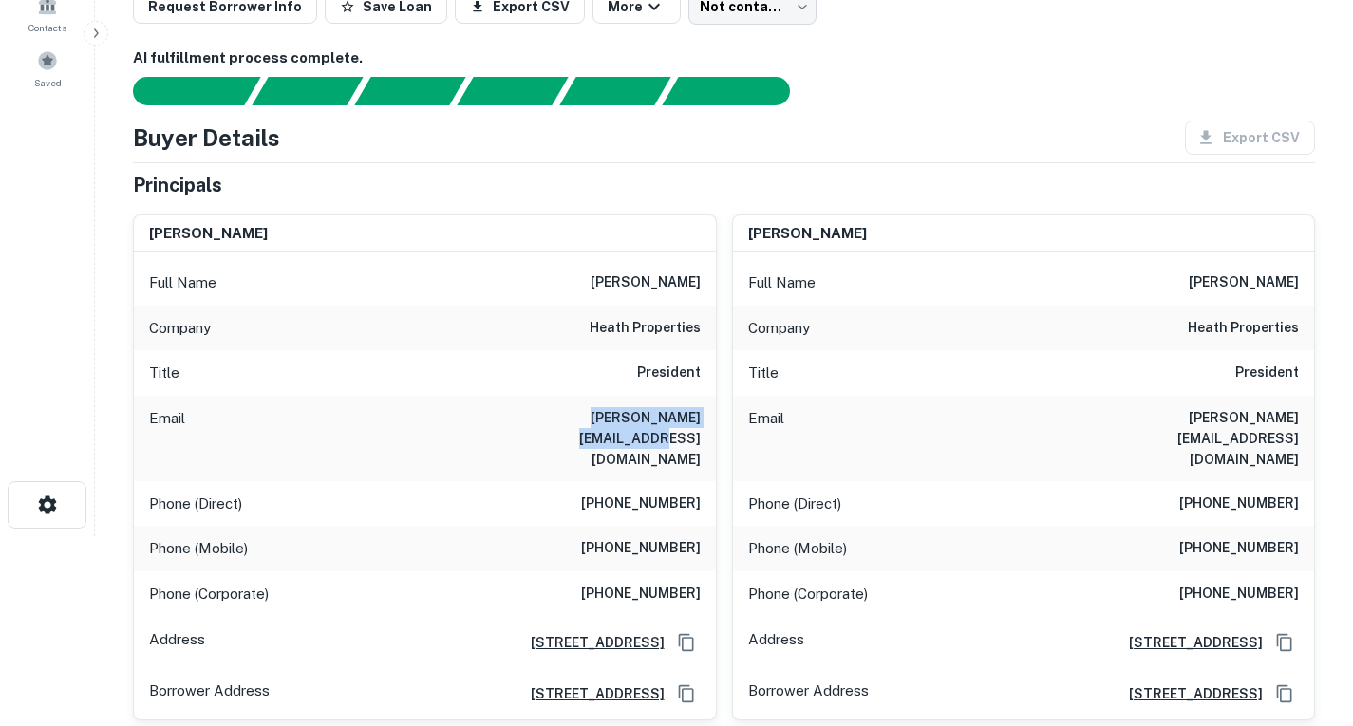
drag, startPoint x: 512, startPoint y: 416, endPoint x: 702, endPoint y: 418, distance: 189.9
click at [702, 418] on div "Email paul@heathproperties.com" at bounding box center [425, 438] width 582 height 85
copy h6 "paul@heathproperties.com"
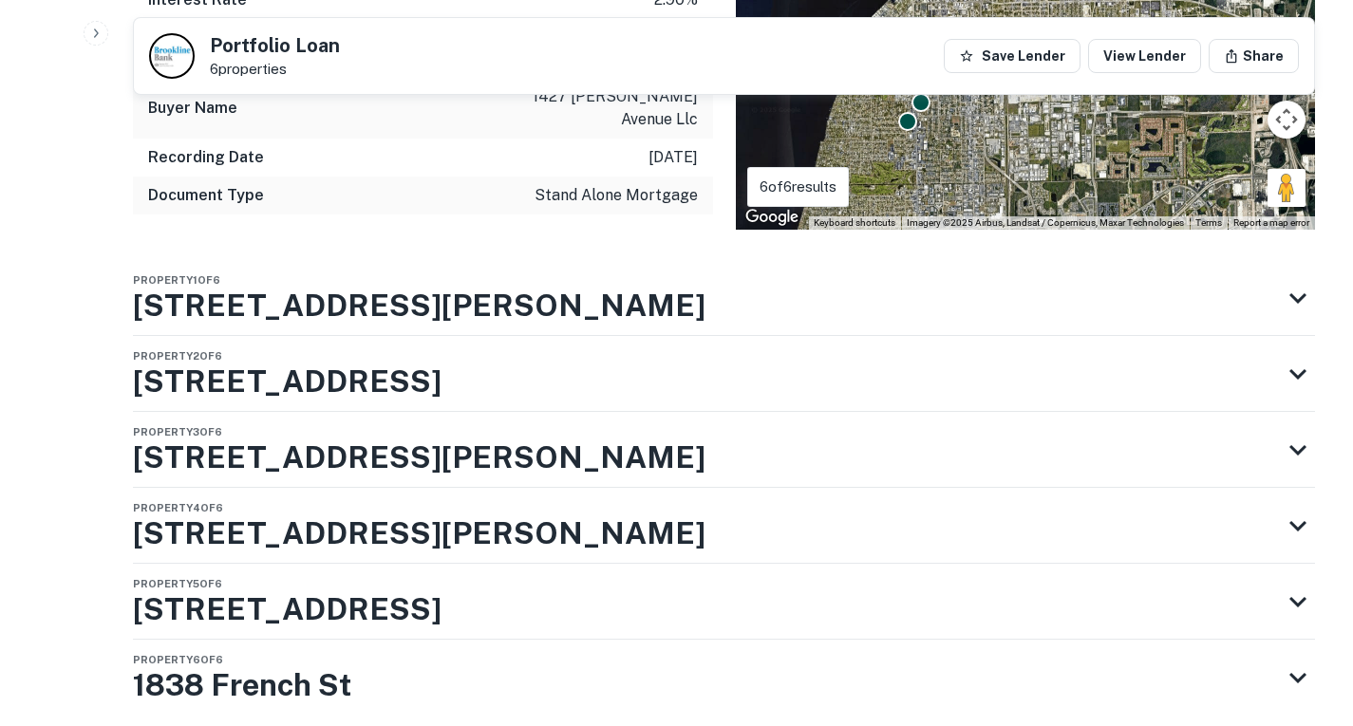
scroll to position [2191, 0]
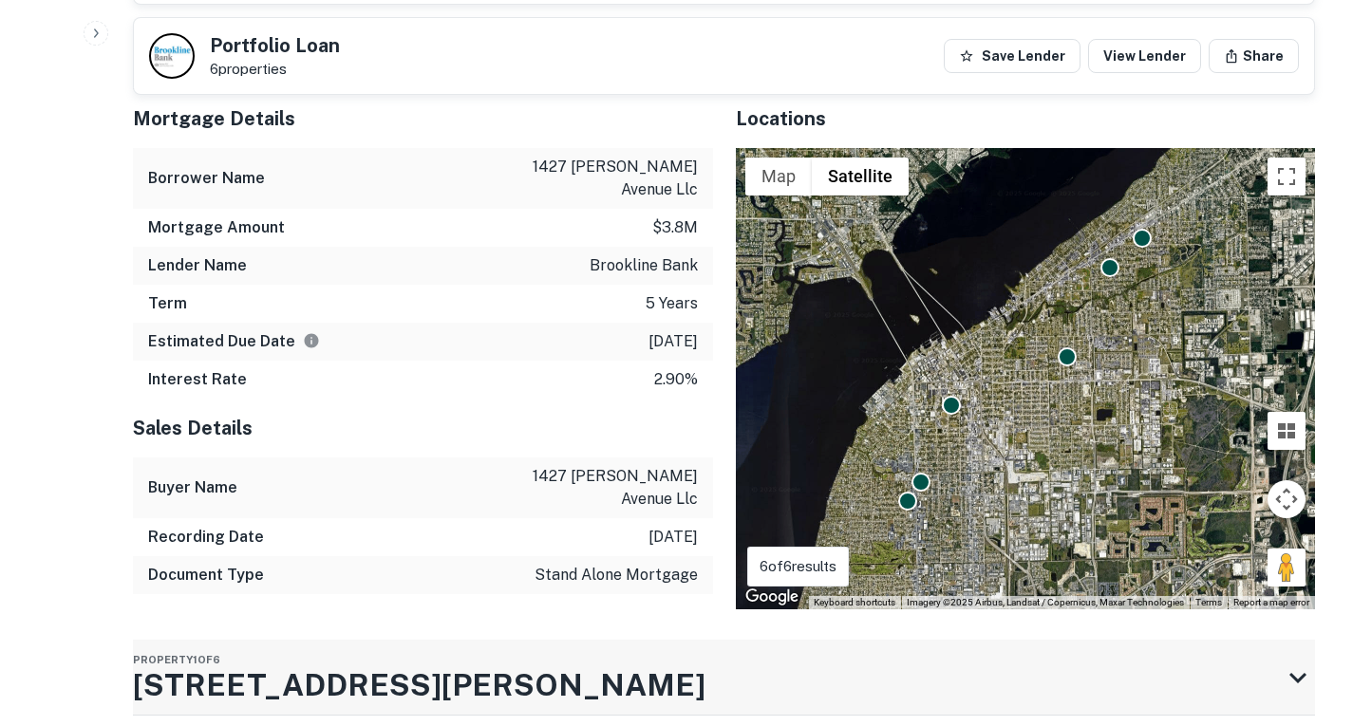
click at [249, 663] on h3 "1915 Braman Ave" at bounding box center [419, 686] width 572 height 46
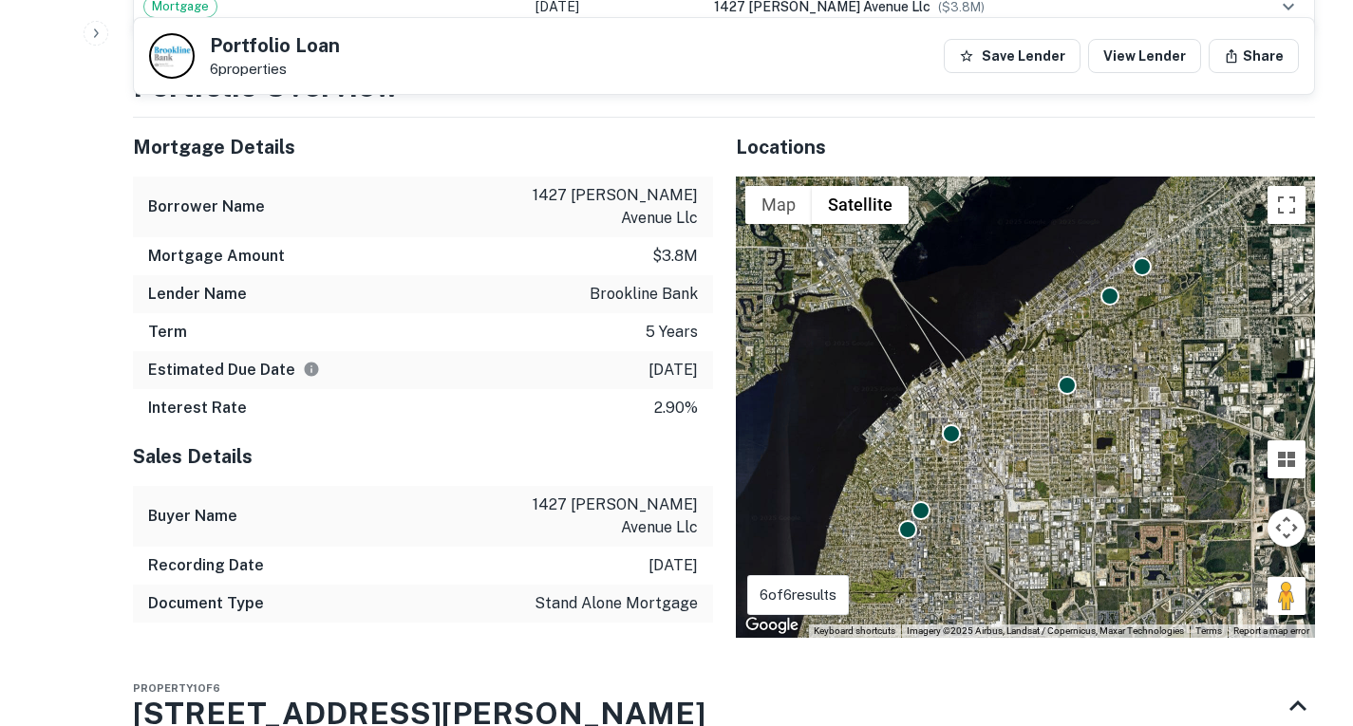
scroll to position [1994, 0]
